Goal: Navigation & Orientation: Find specific page/section

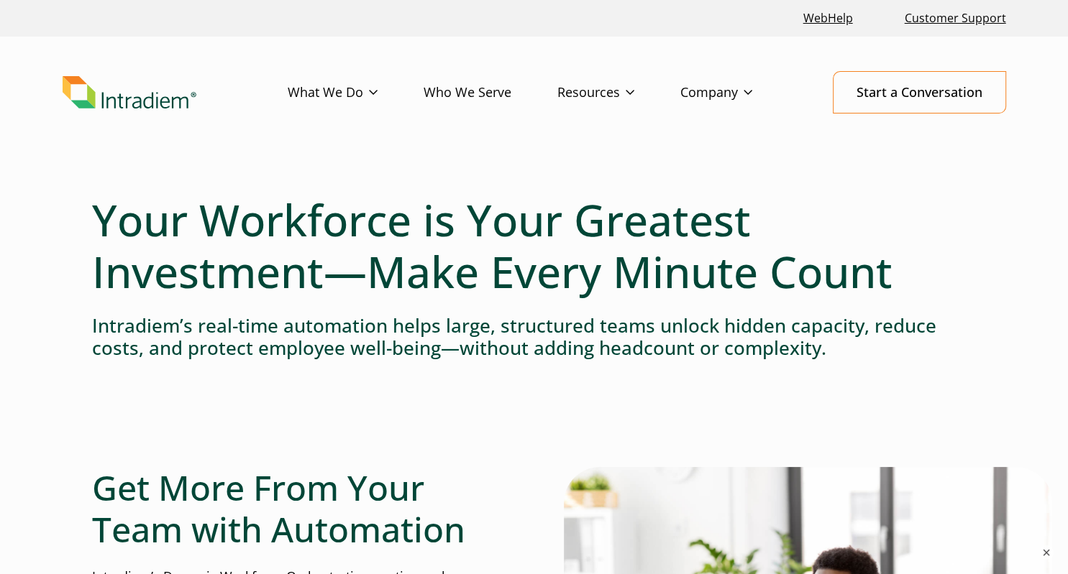
click at [730, 85] on link "Company" at bounding box center [739, 93] width 118 height 42
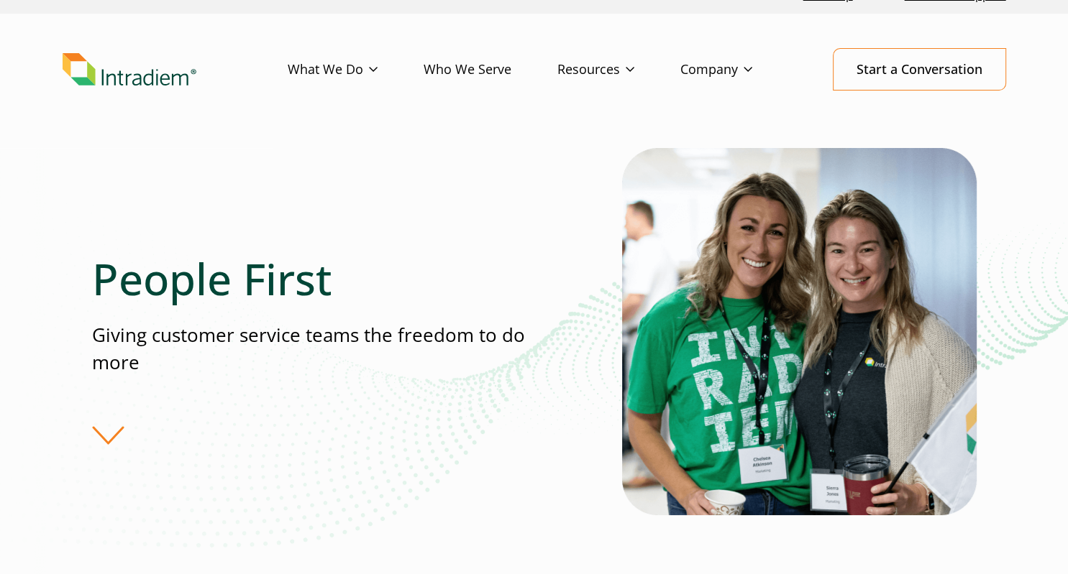
scroll to position [24, 0]
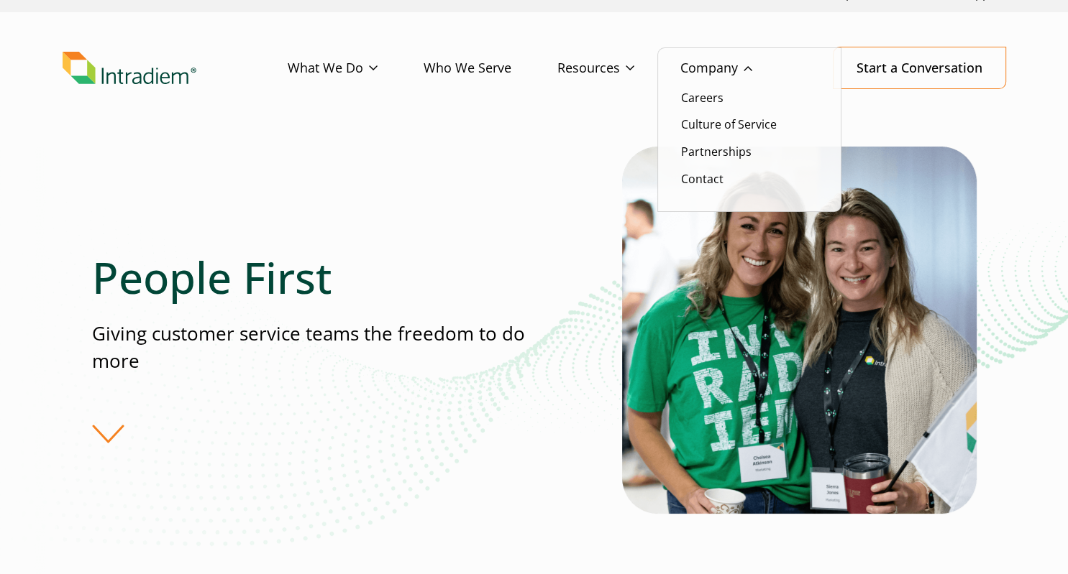
click at [751, 69] on link "Company" at bounding box center [739, 68] width 118 height 42
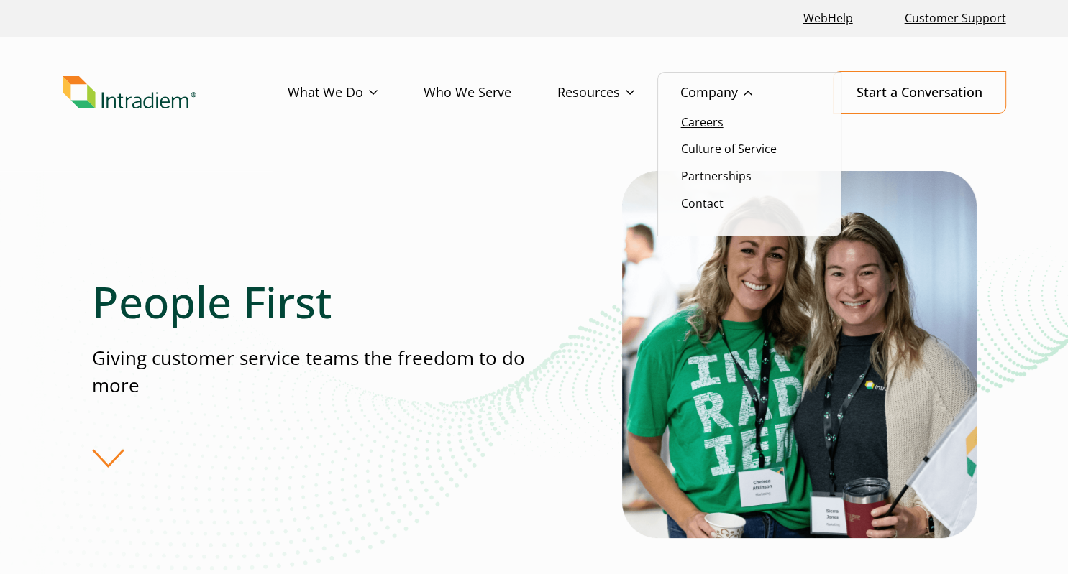
click at [712, 121] on link "Careers" at bounding box center [702, 122] width 42 height 16
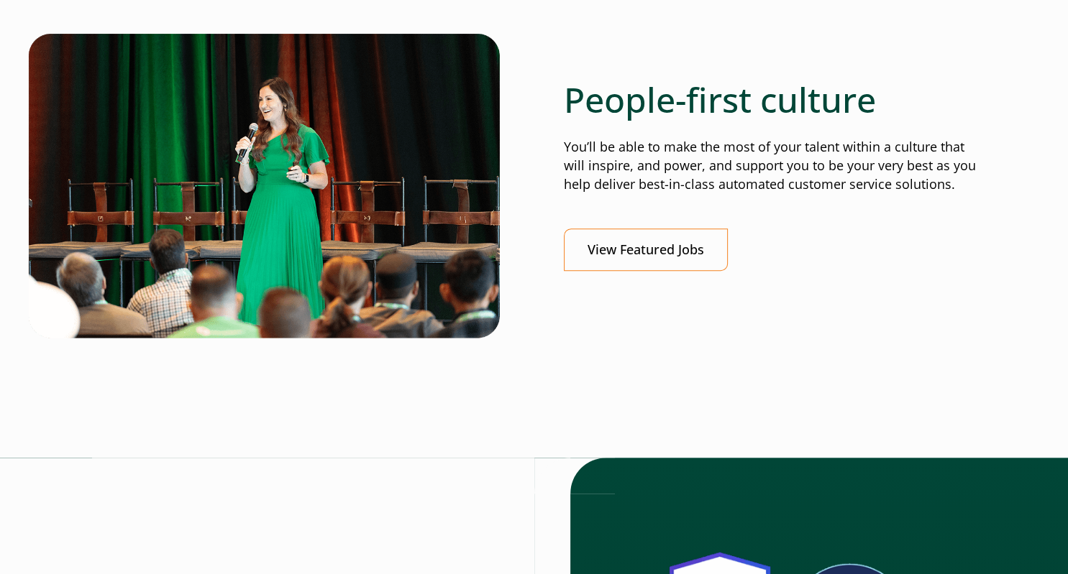
scroll to position [579, 0]
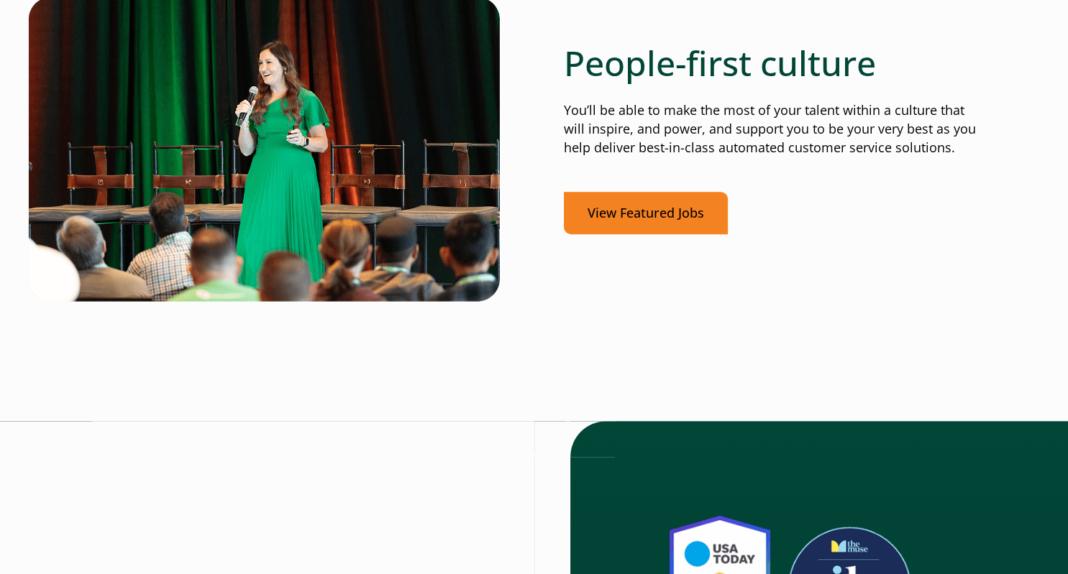
click at [648, 202] on link "View Featured Jobs" at bounding box center [646, 213] width 164 height 42
